Goal: Information Seeking & Learning: Understand process/instructions

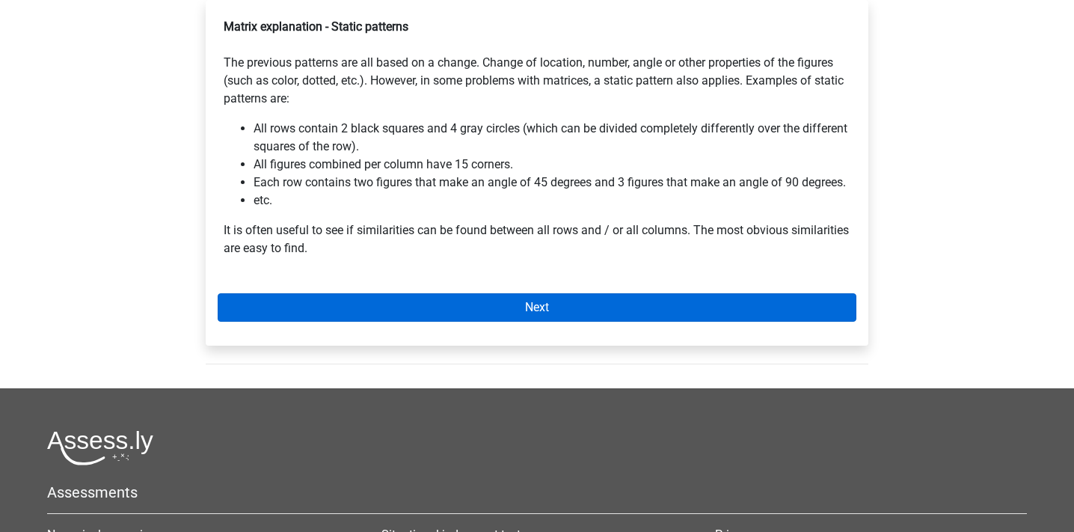
scroll to position [235, 0]
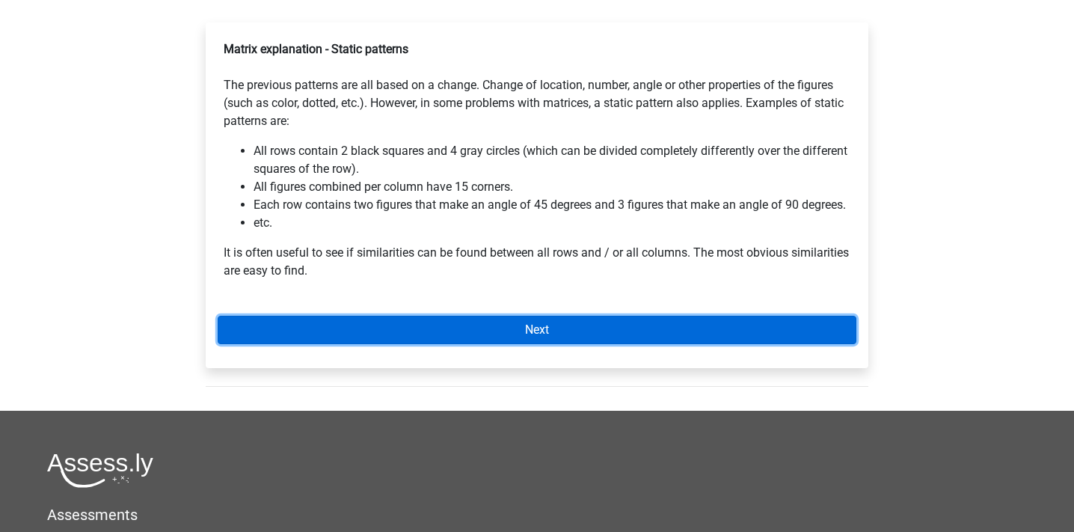
click at [444, 332] on link "Next" at bounding box center [537, 330] width 639 height 28
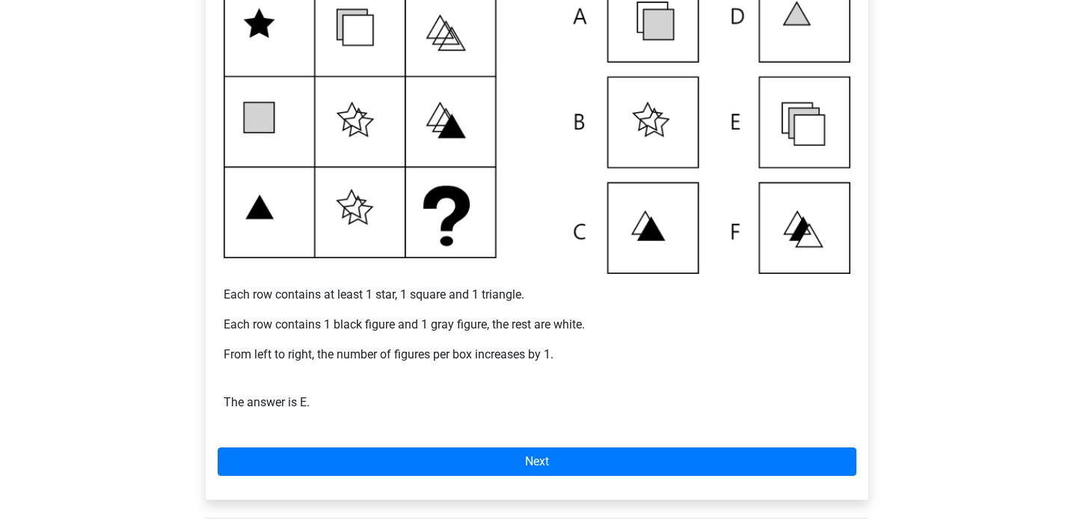
scroll to position [352, 0]
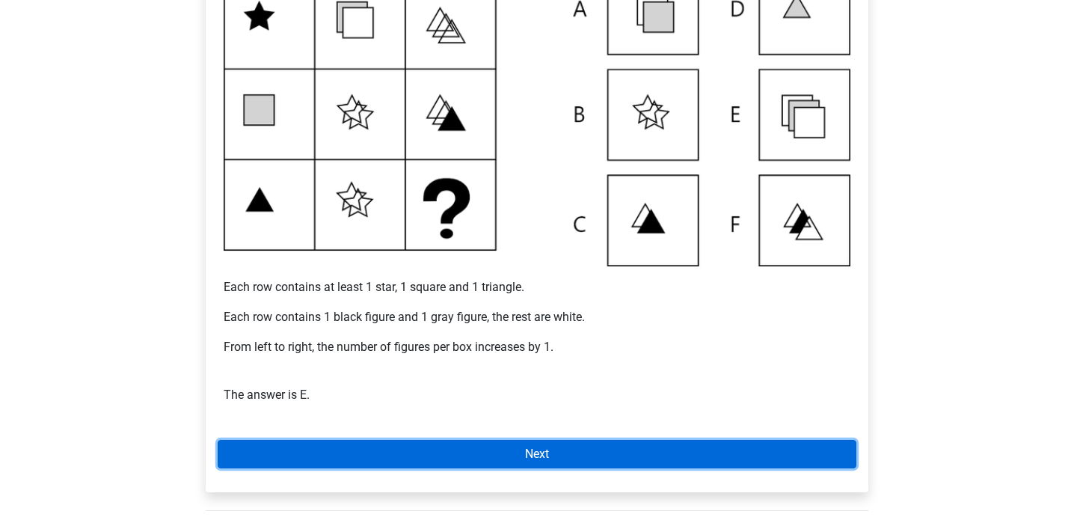
click at [574, 448] on link "Next" at bounding box center [537, 454] width 639 height 28
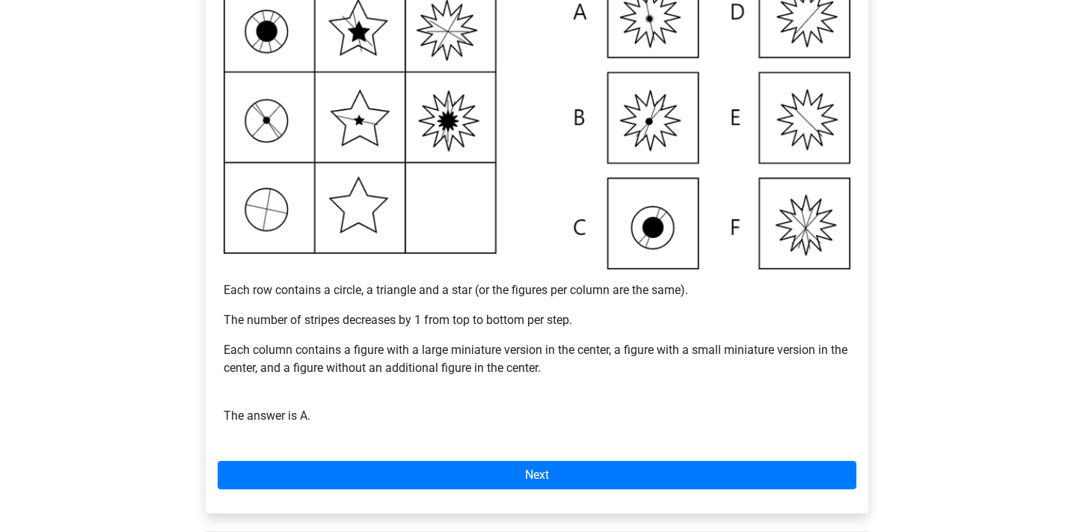
scroll to position [347, 0]
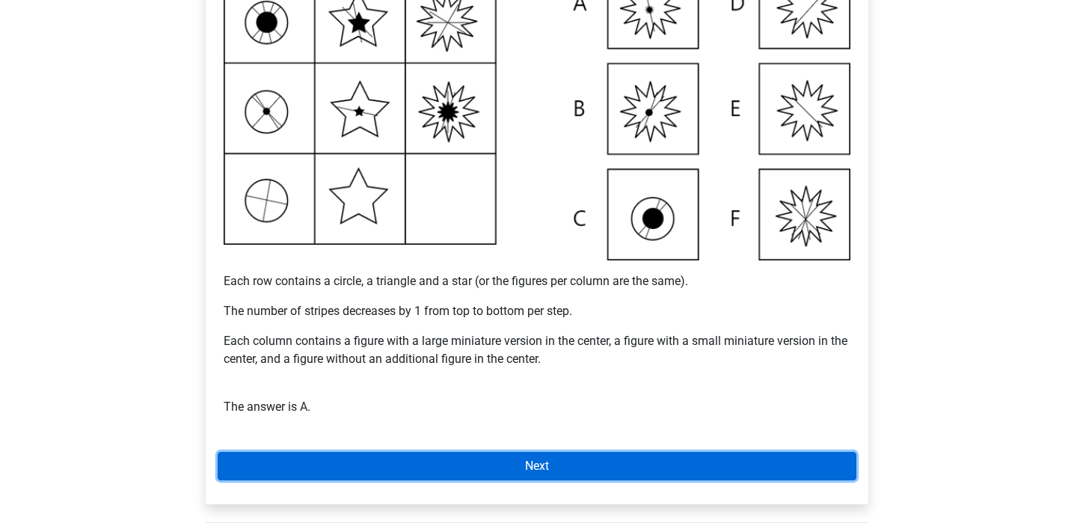
click at [542, 456] on link "Next" at bounding box center [537, 466] width 639 height 28
